Goal: Task Accomplishment & Management: Complete application form

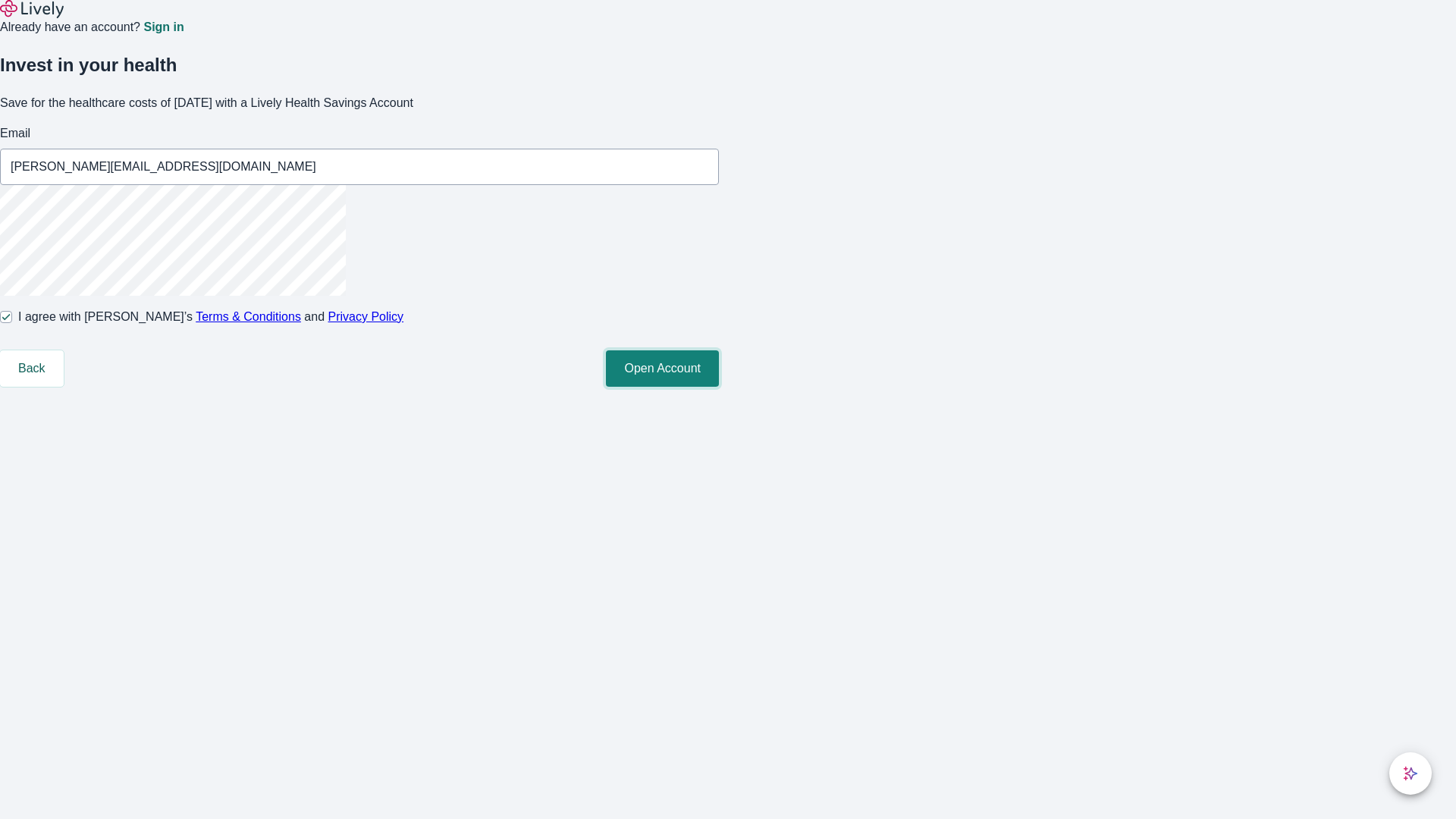
click at [719, 387] on button "Open Account" at bounding box center [662, 368] width 113 height 37
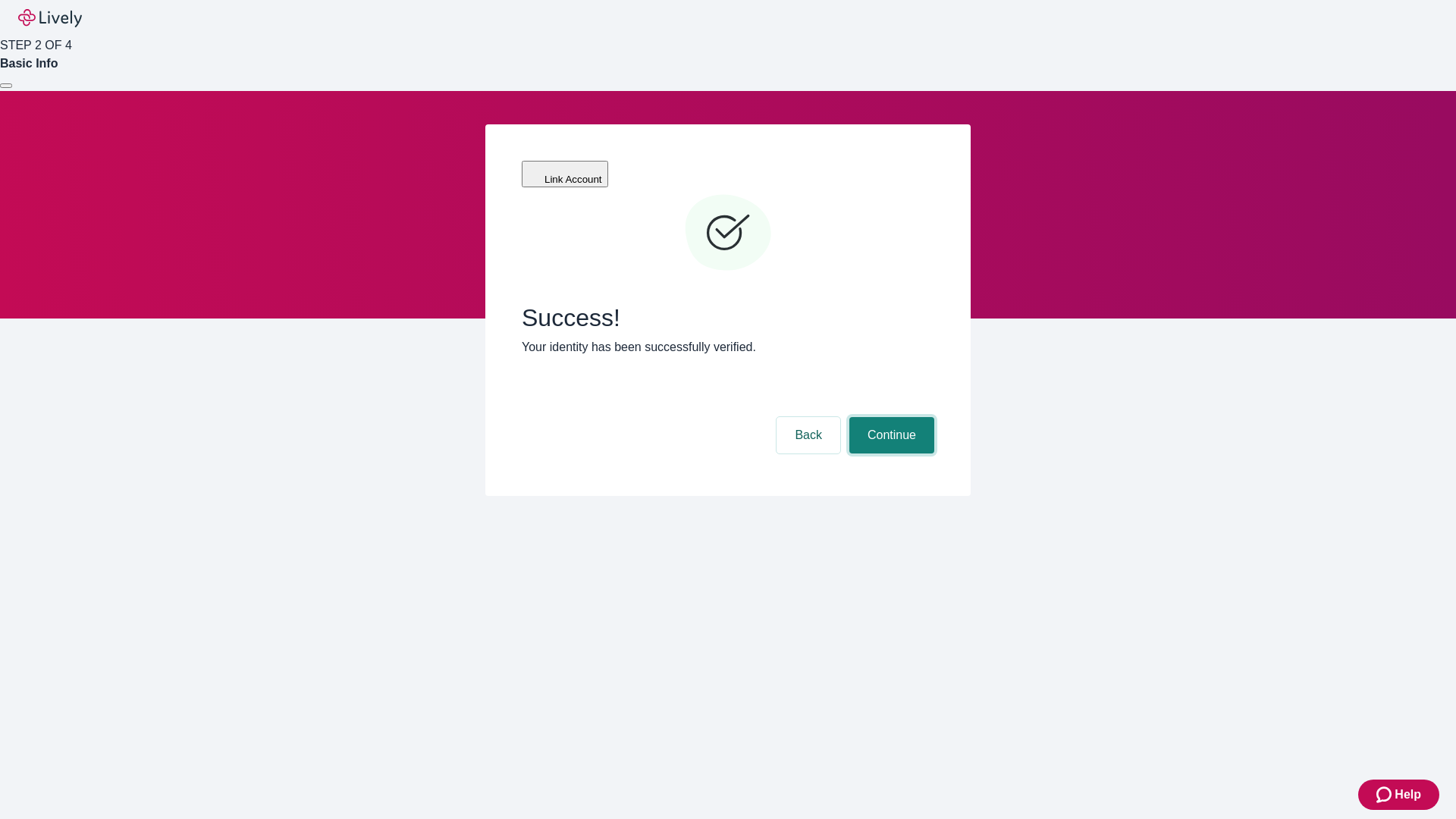
click at [890, 417] on button "Continue" at bounding box center [891, 435] width 85 height 37
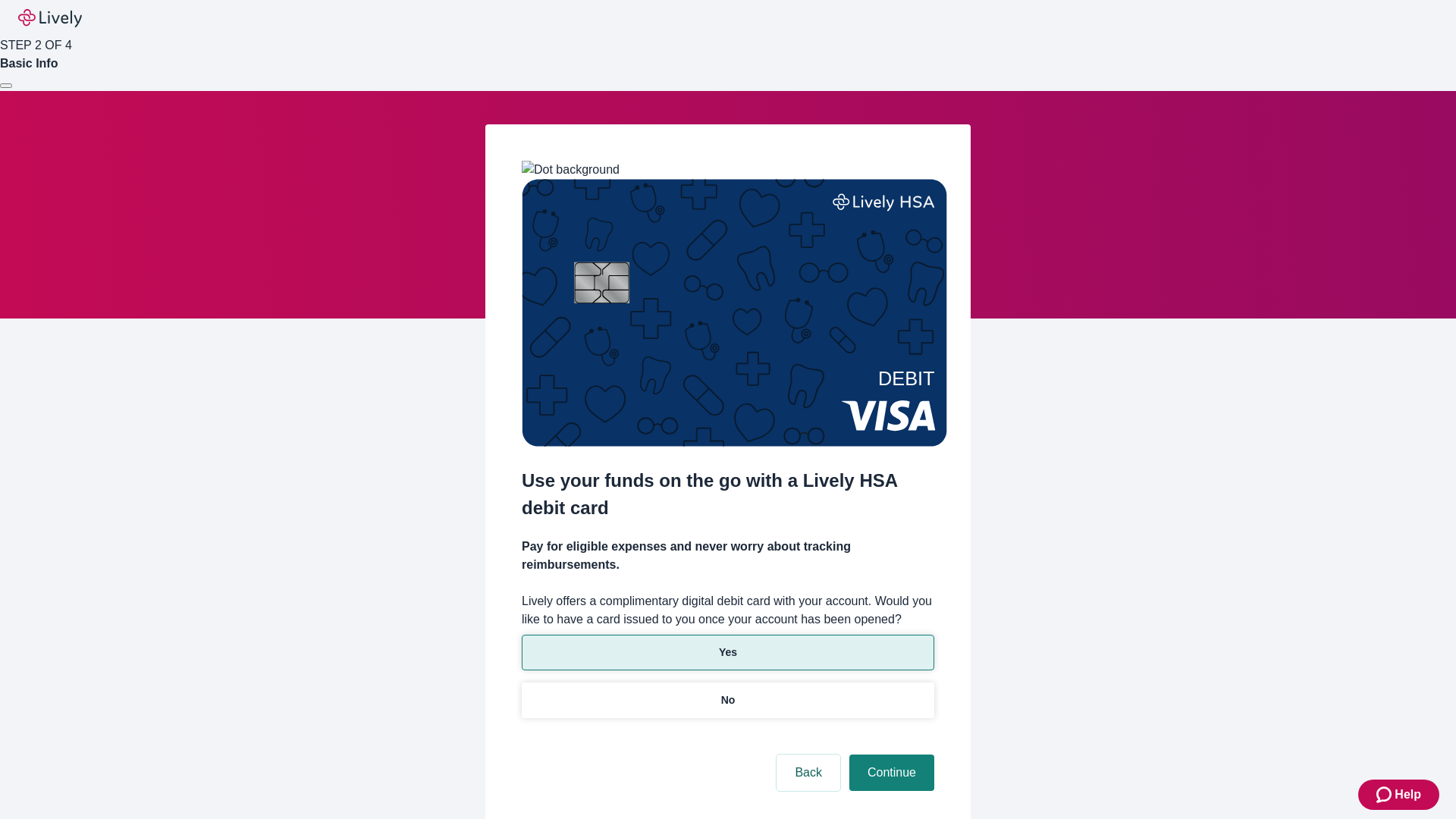
click at [728, 645] on p "Yes" at bounding box center [728, 653] width 18 height 16
click at [890, 755] on button "Continue" at bounding box center [891, 773] width 85 height 37
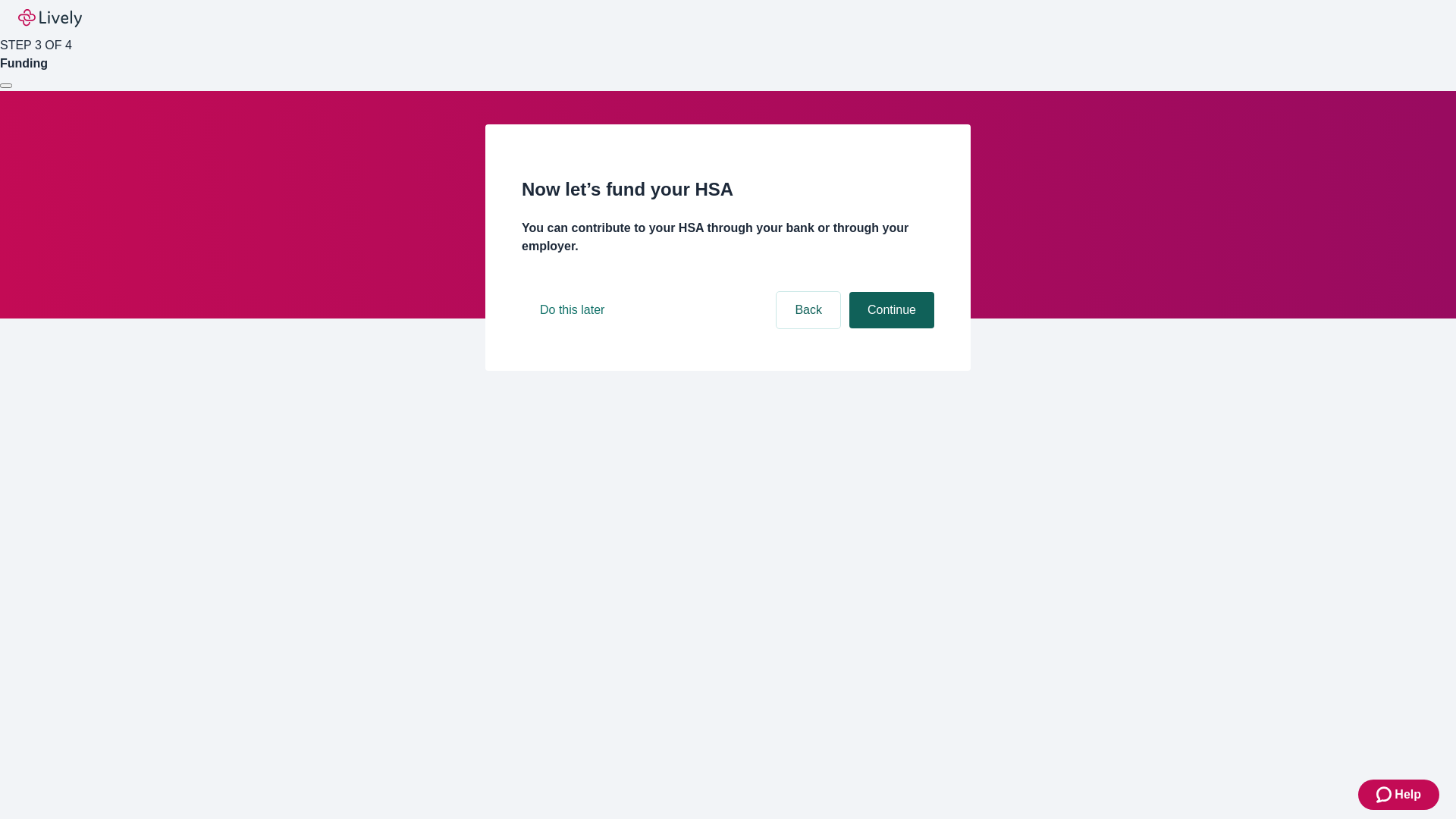
click at [890, 328] on button "Continue" at bounding box center [891, 310] width 85 height 37
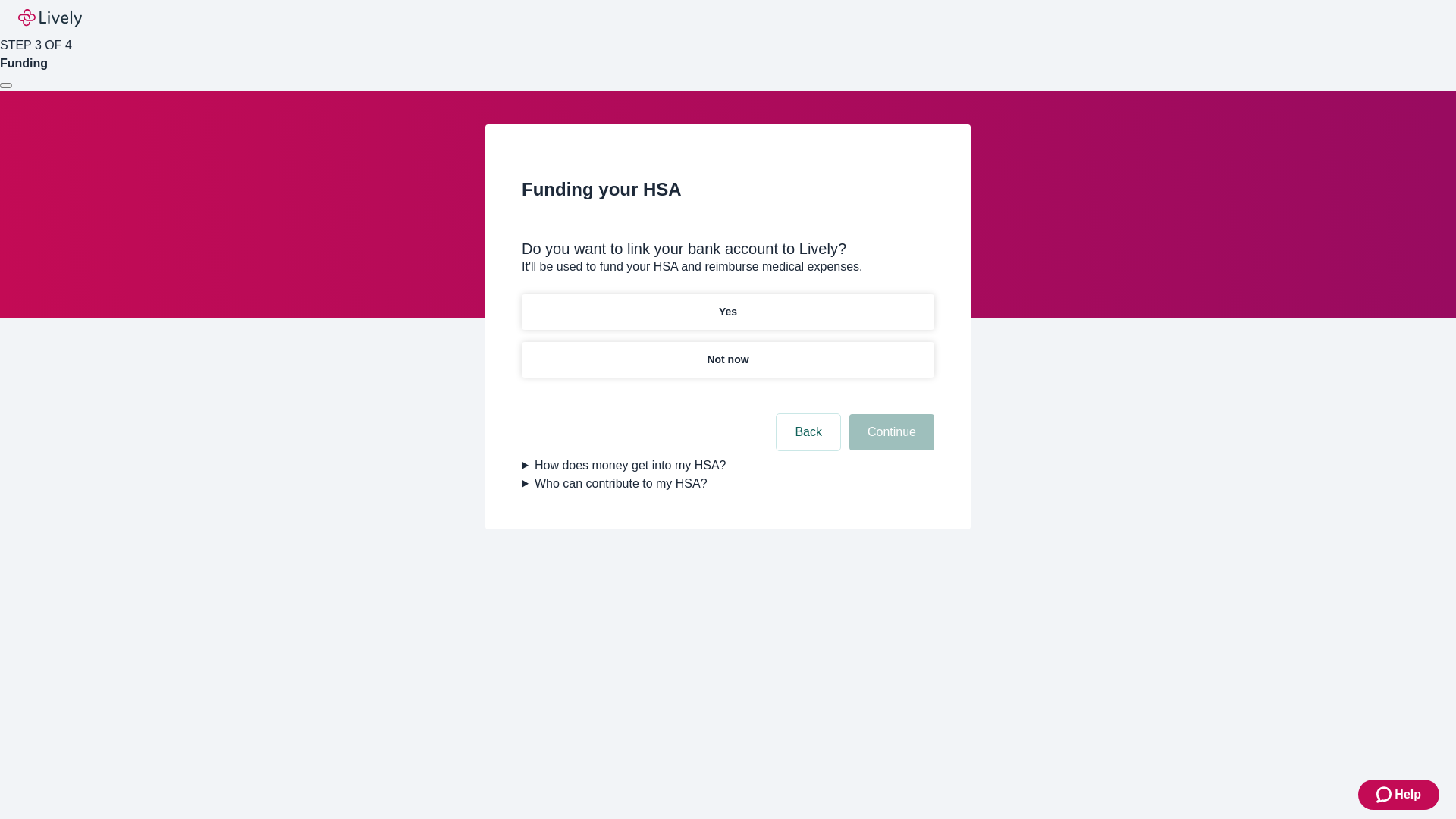
click at [728, 352] on p "Not now" at bounding box center [727, 360] width 41 height 16
click at [890, 441] on button "Continue" at bounding box center [891, 432] width 85 height 37
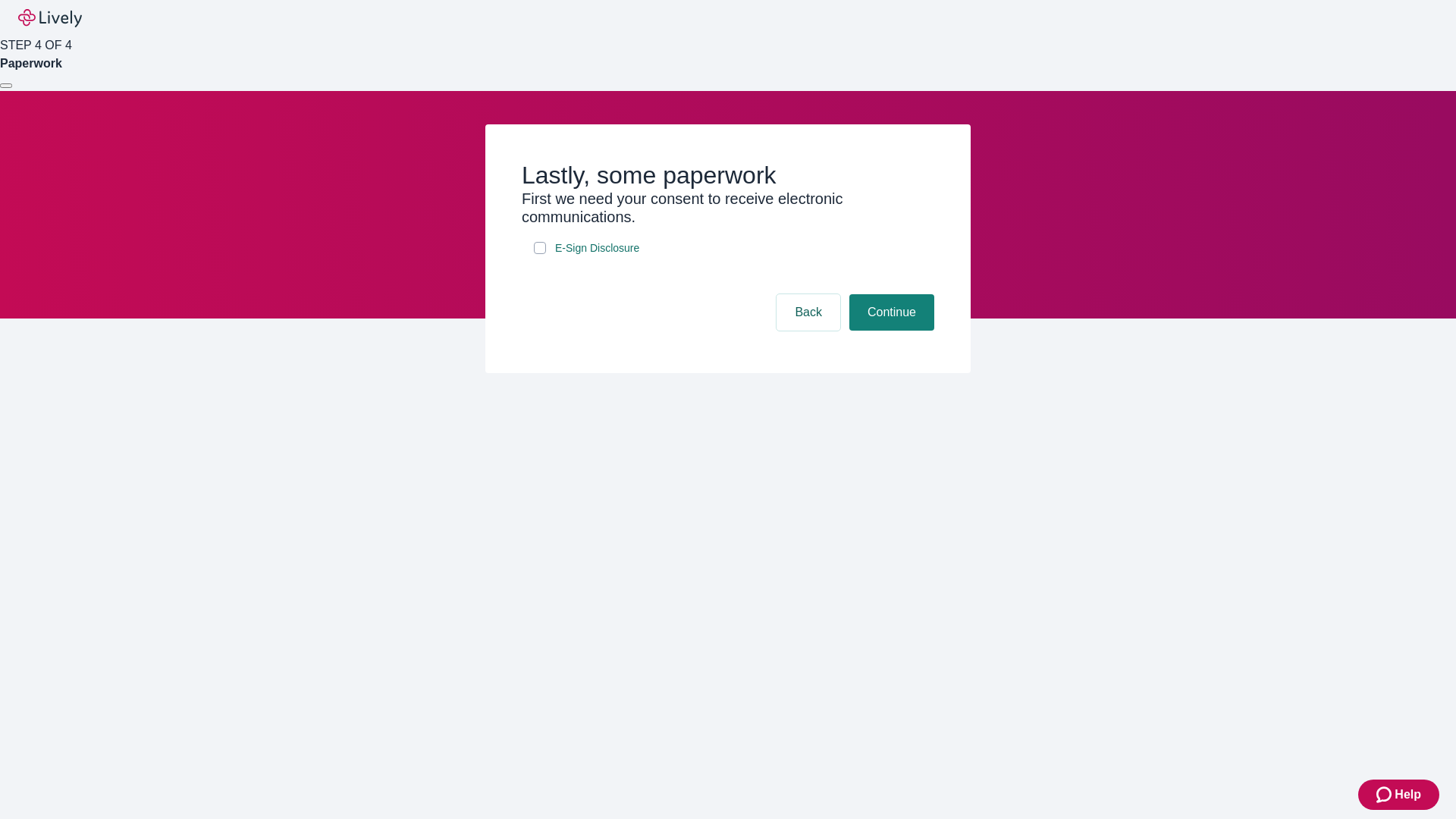
click at [540, 254] on input "E-Sign Disclosure" at bounding box center [540, 248] width 12 height 12
checkbox input "true"
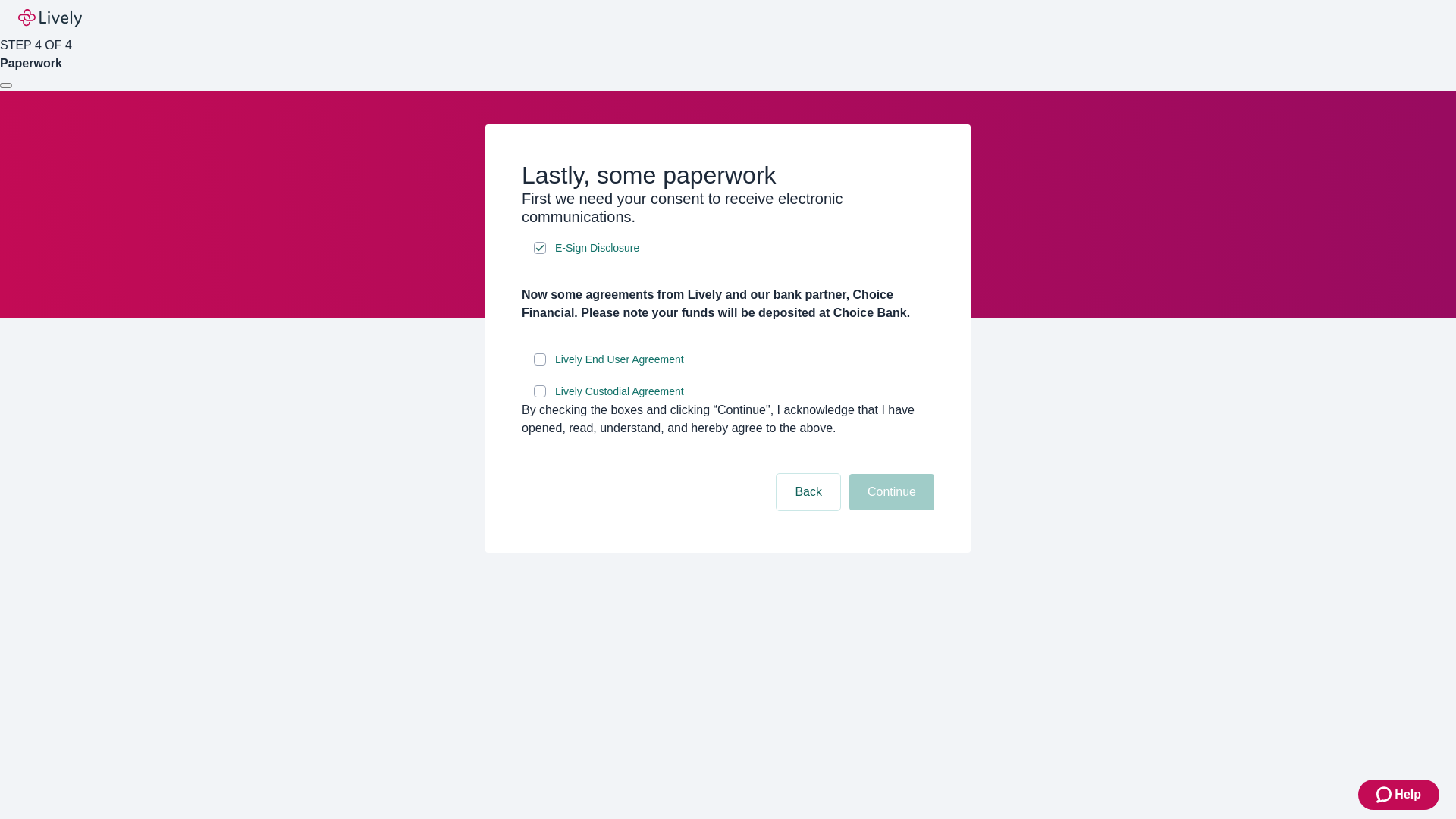
click at [540, 366] on input "Lively End User Agreement" at bounding box center [540, 360] width 12 height 12
checkbox input "true"
click at [540, 398] on input "Lively Custodial Agreement" at bounding box center [540, 392] width 12 height 12
checkbox input "true"
click at [890, 511] on button "Continue" at bounding box center [891, 492] width 85 height 37
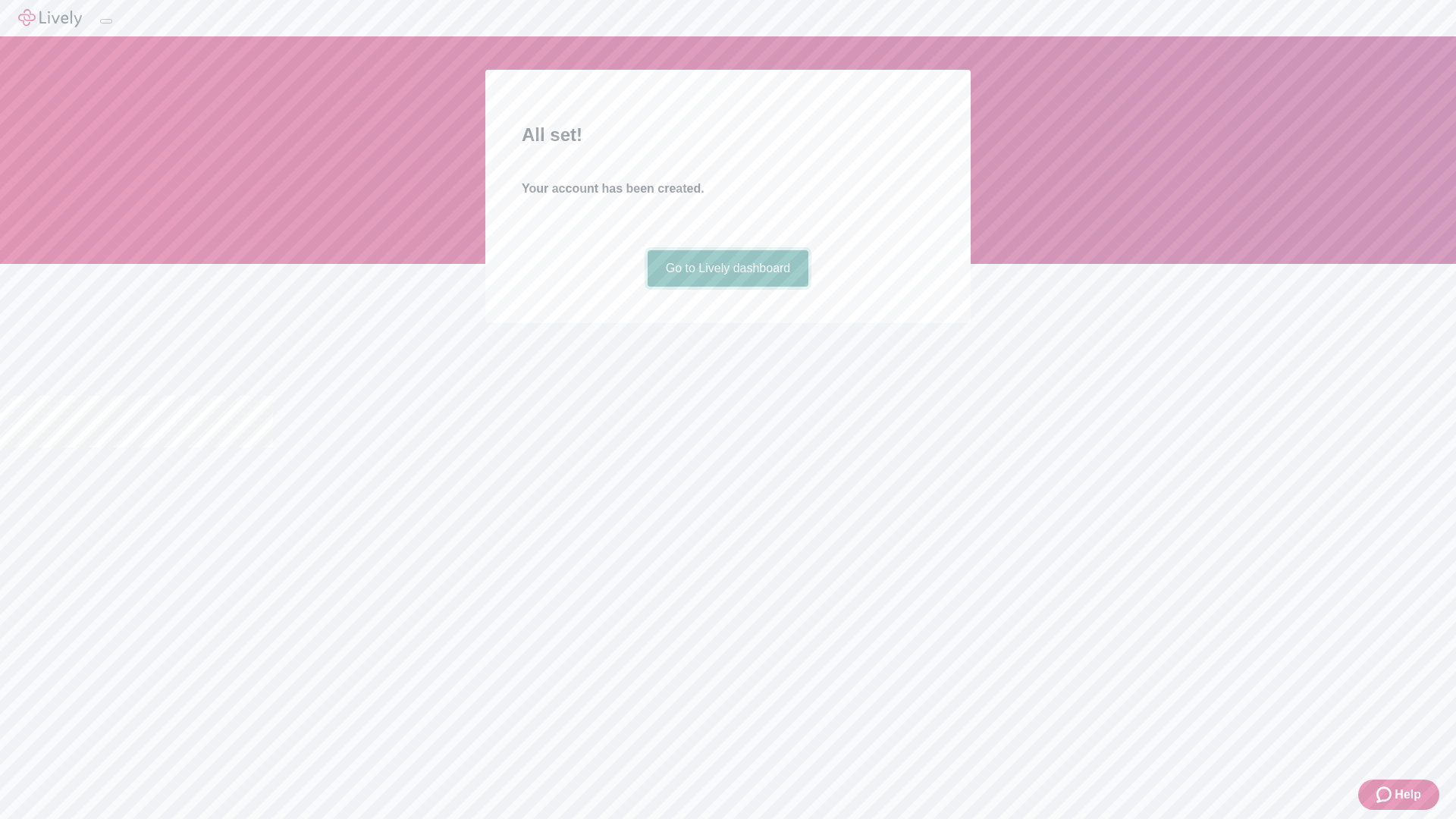
click at [728, 287] on link "Go to Lively dashboard" at bounding box center [728, 268] width 161 height 37
